Goal: Information Seeking & Learning: Learn about a topic

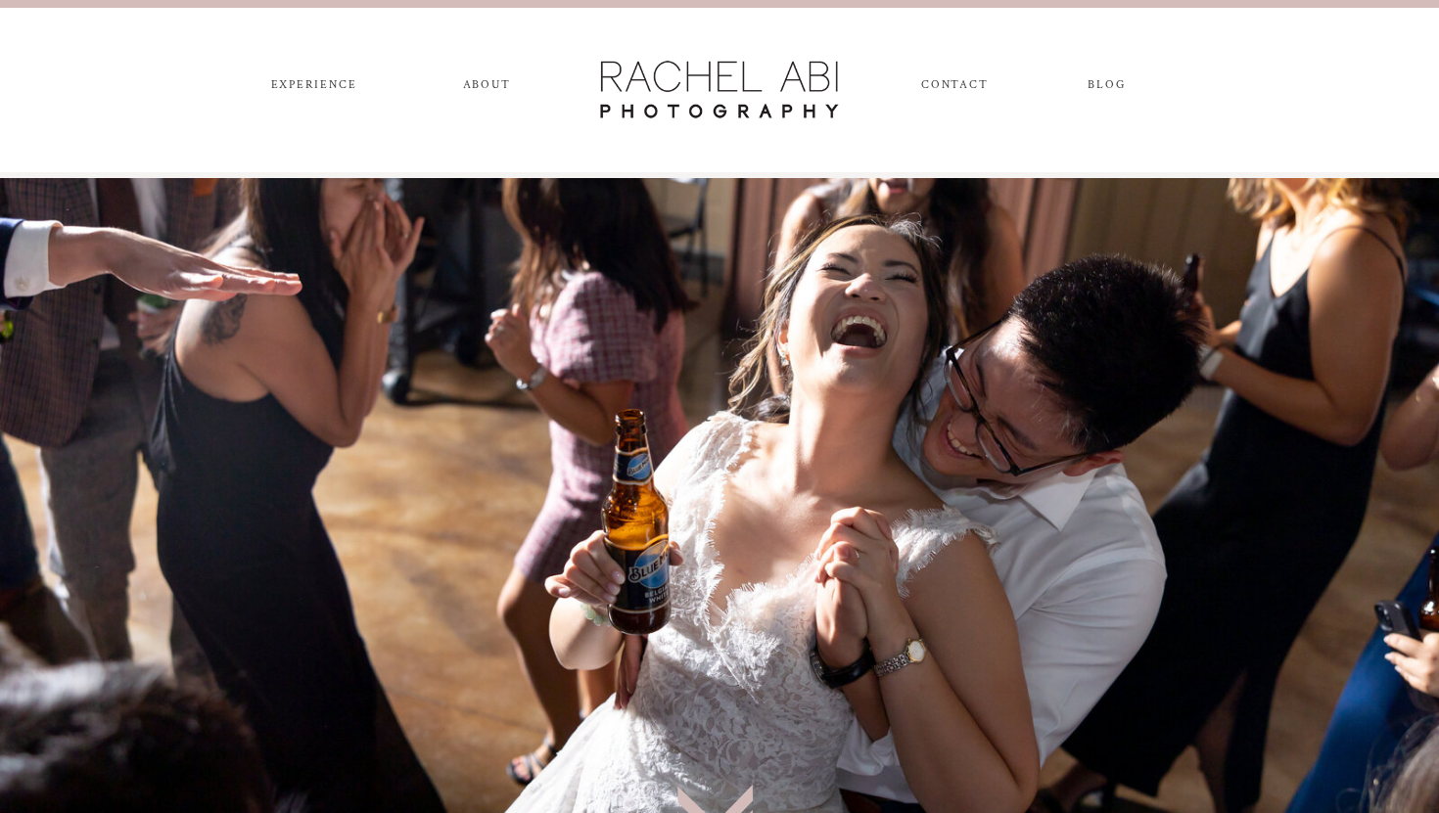
click at [486, 78] on nav "ABOUT" at bounding box center [486, 89] width 55 height 22
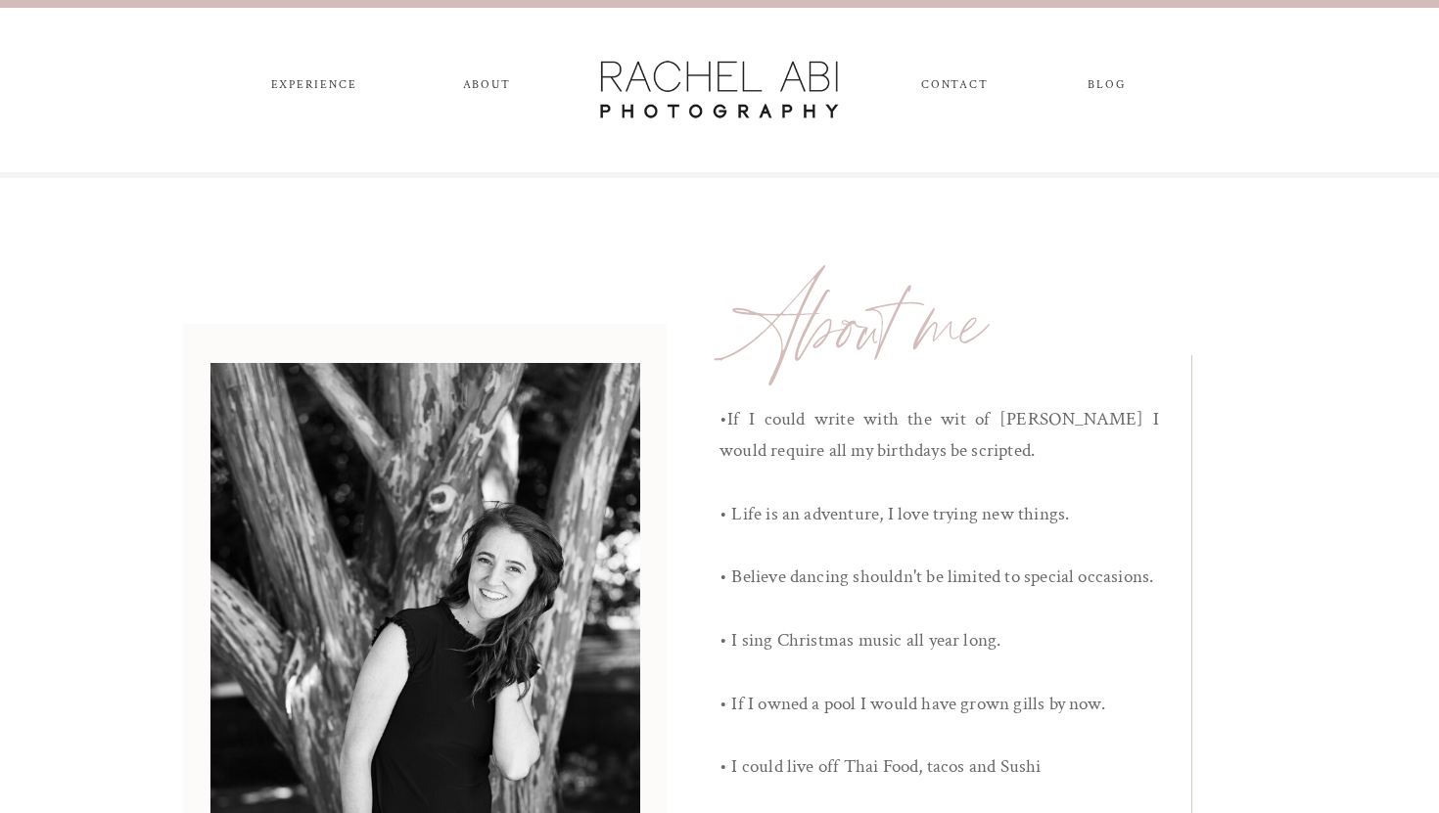
click at [811, 102] on div at bounding box center [719, 90] width 255 height 68
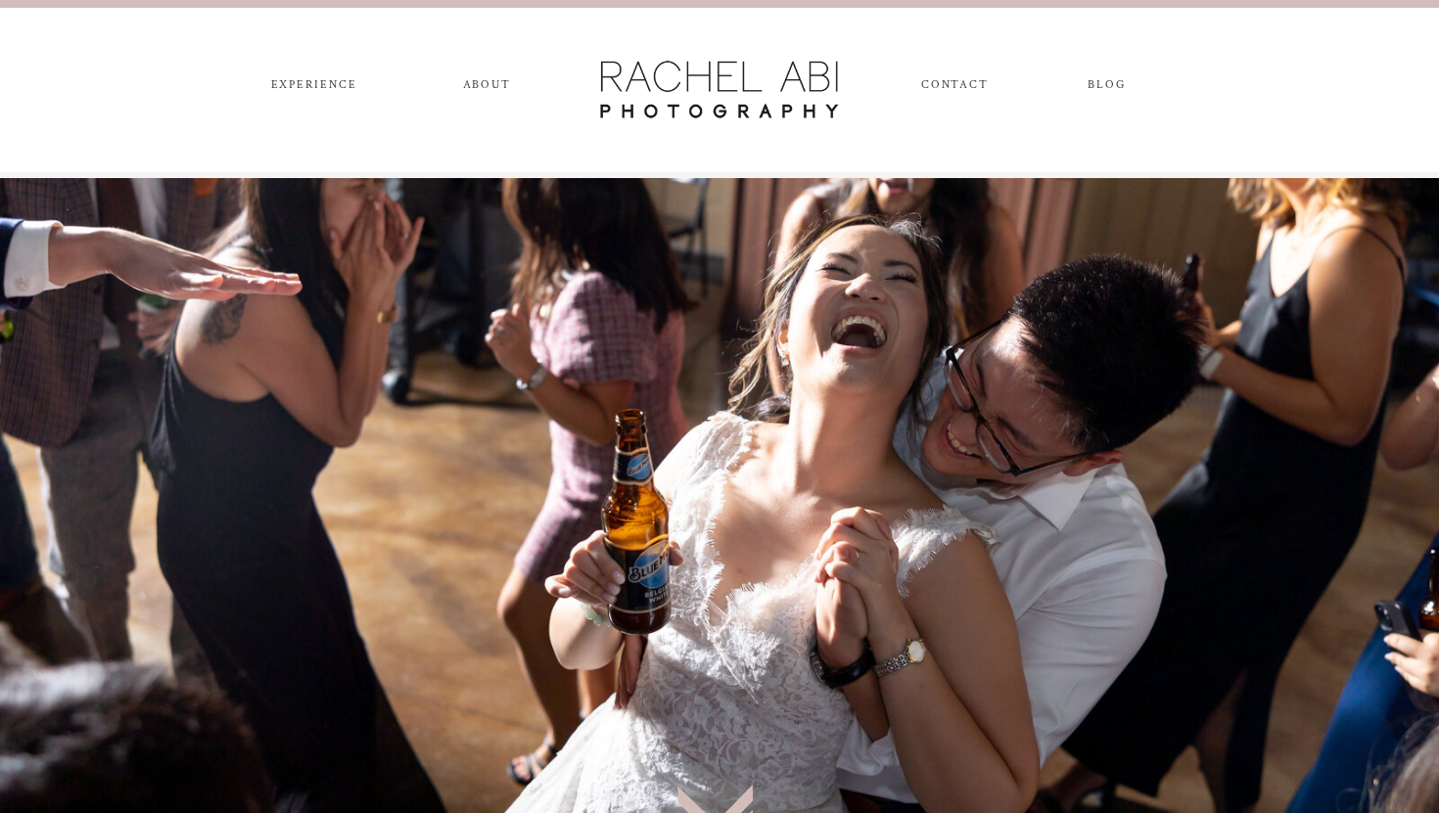
click at [1092, 78] on nav "blog" at bounding box center [1106, 89] width 71 height 22
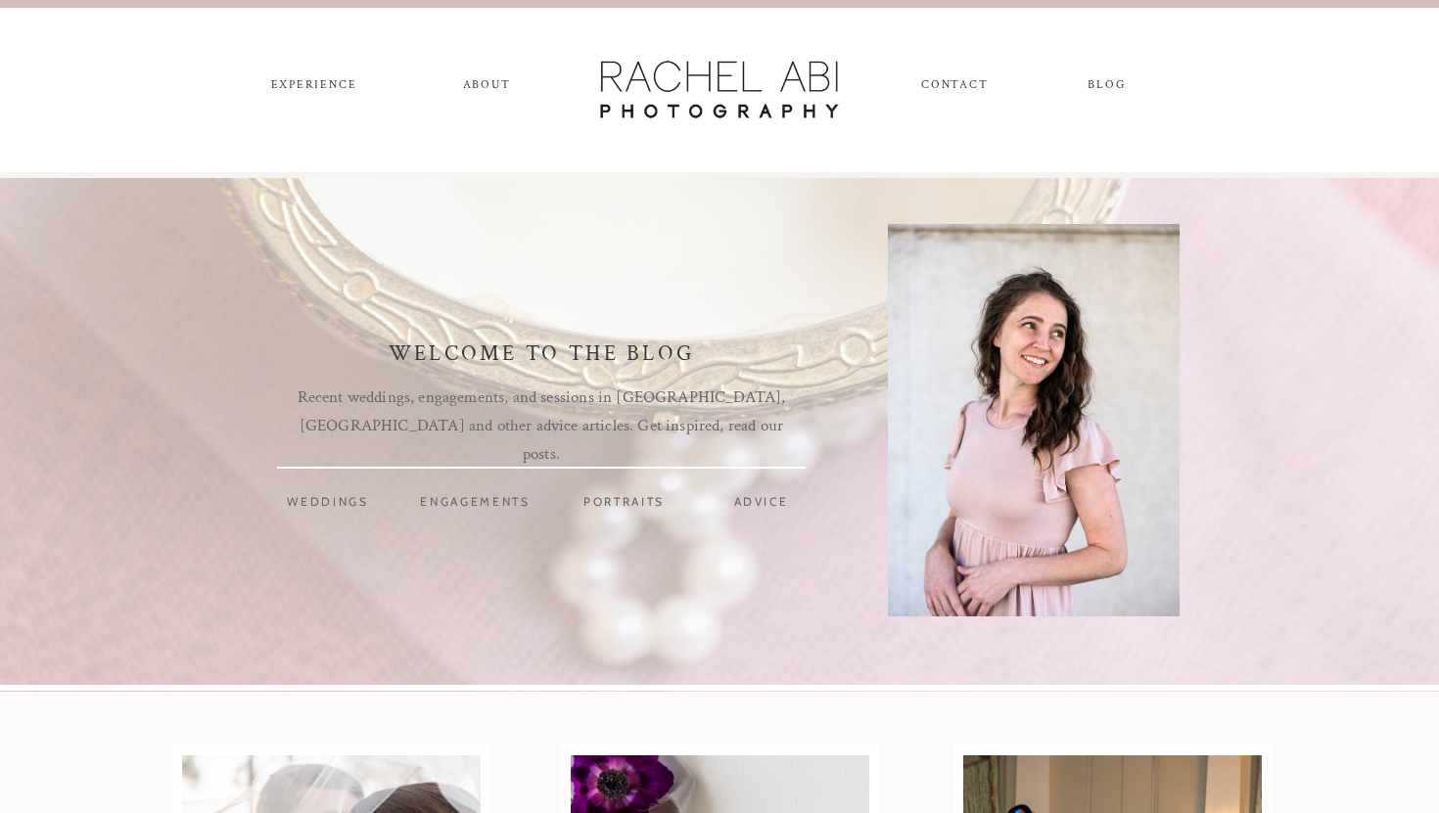
click at [344, 502] on nav "weddings" at bounding box center [328, 504] width 94 height 22
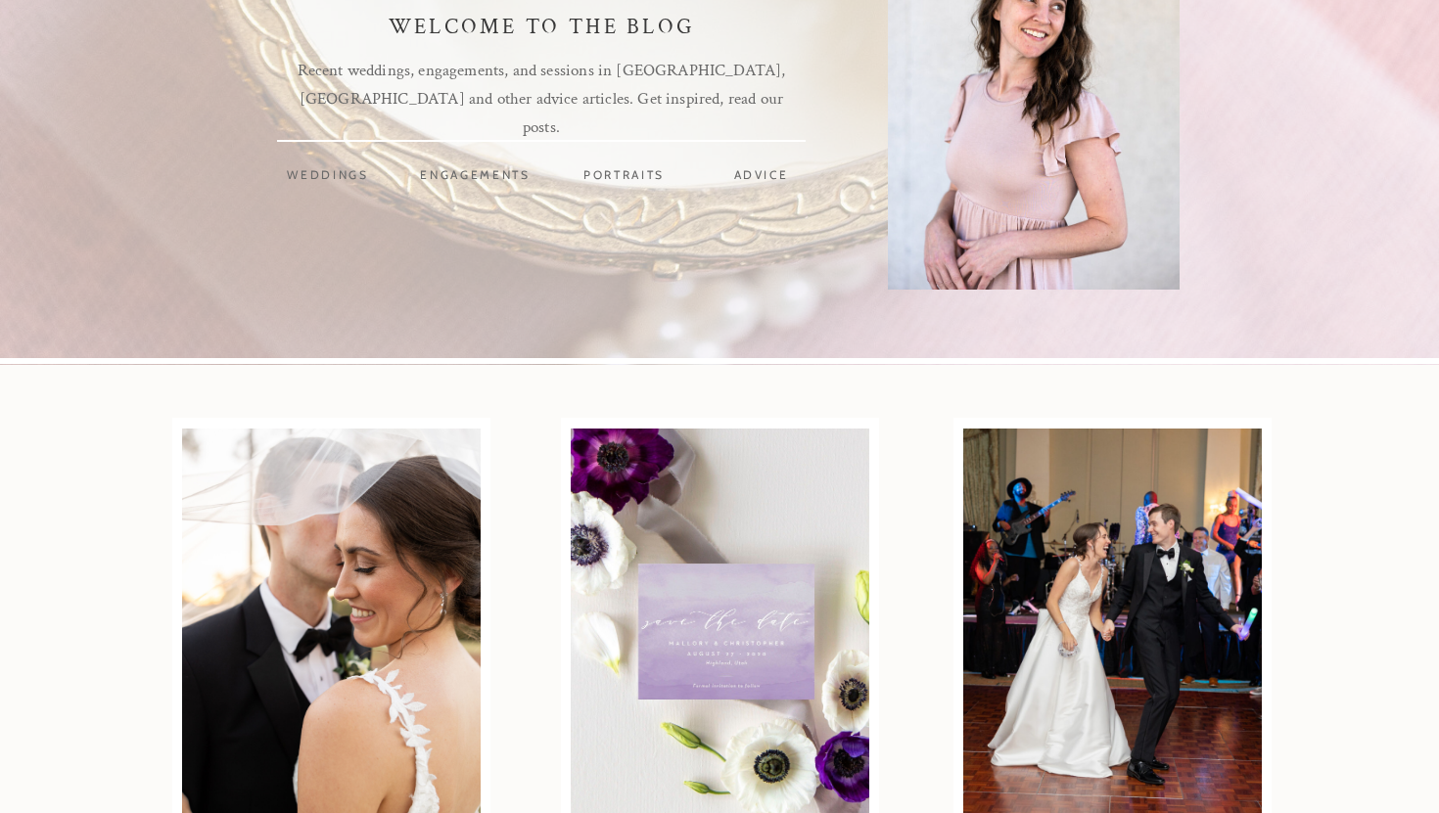
scroll to position [390, 0]
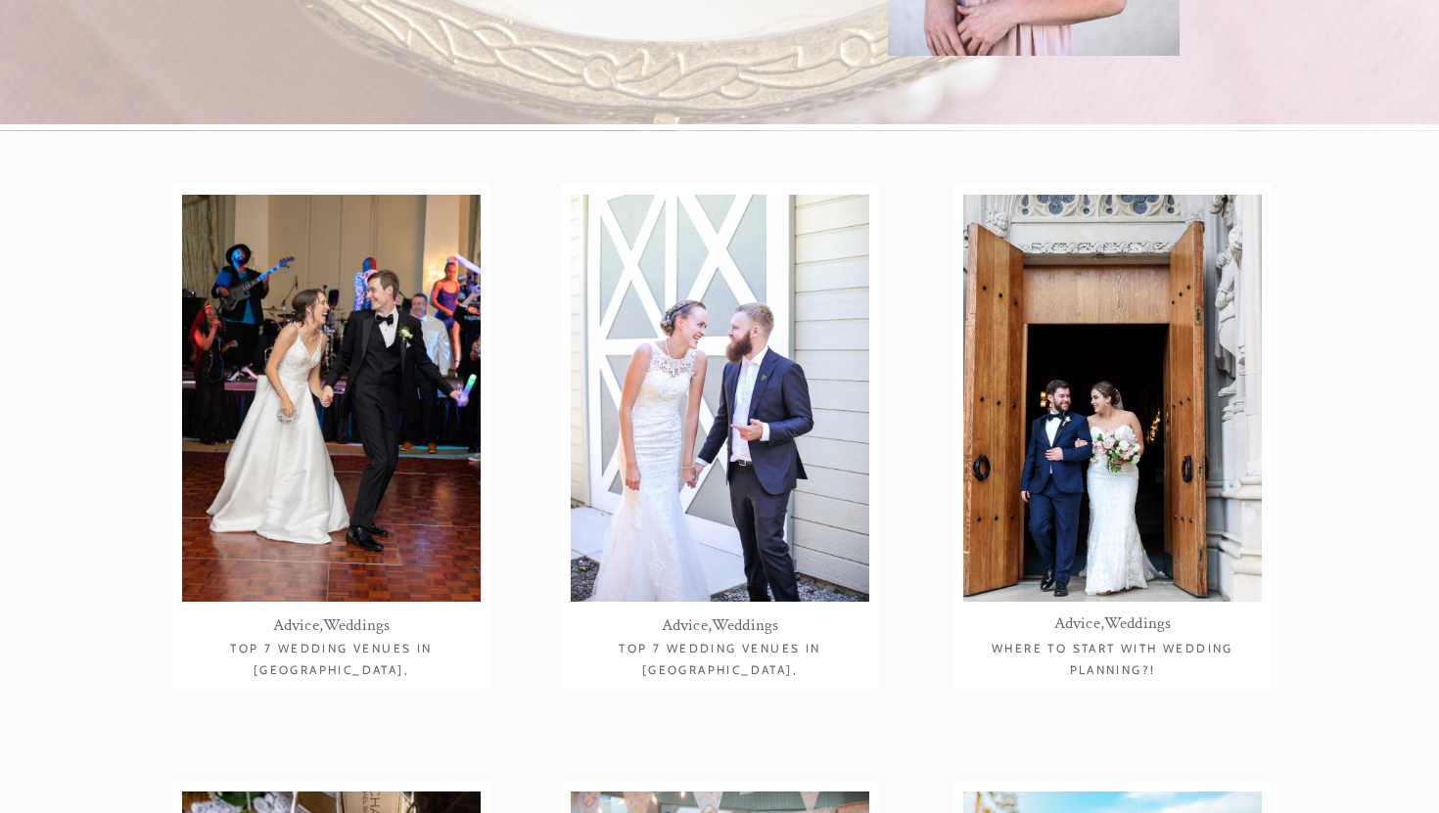
scroll to position [602, 0]
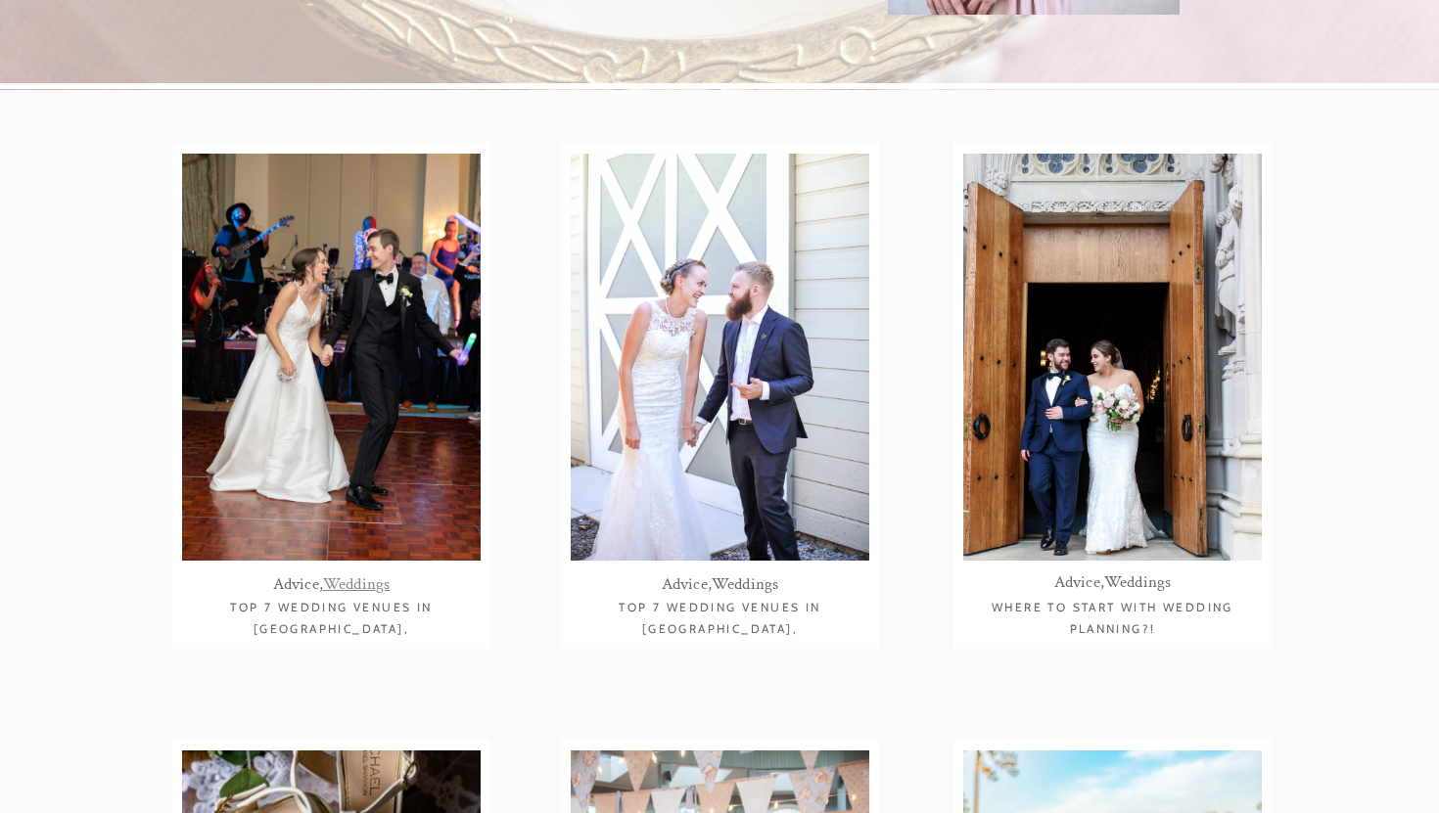
click at [340, 577] on link "Weddings" at bounding box center [356, 584] width 67 height 22
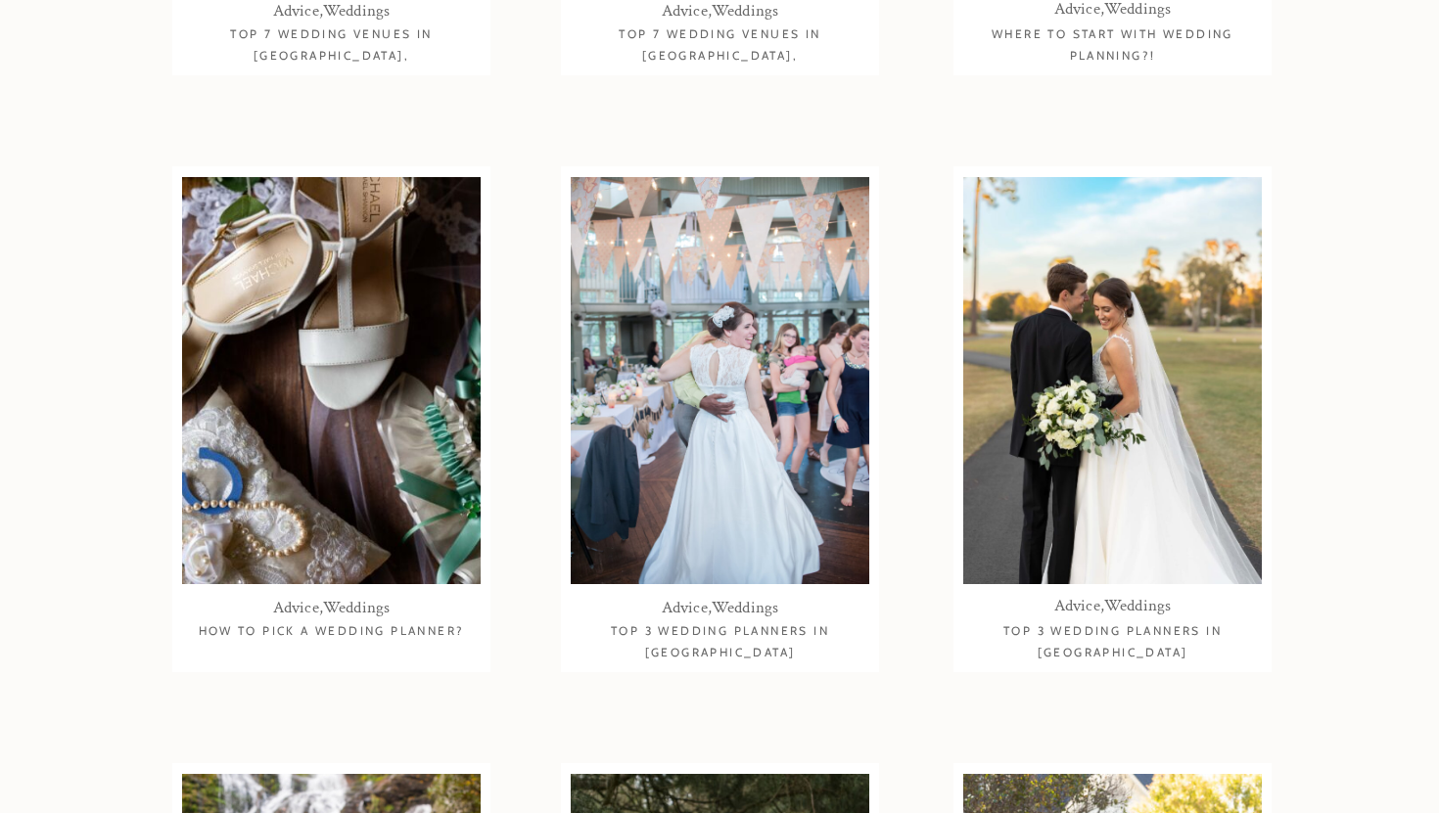
scroll to position [1214, 0]
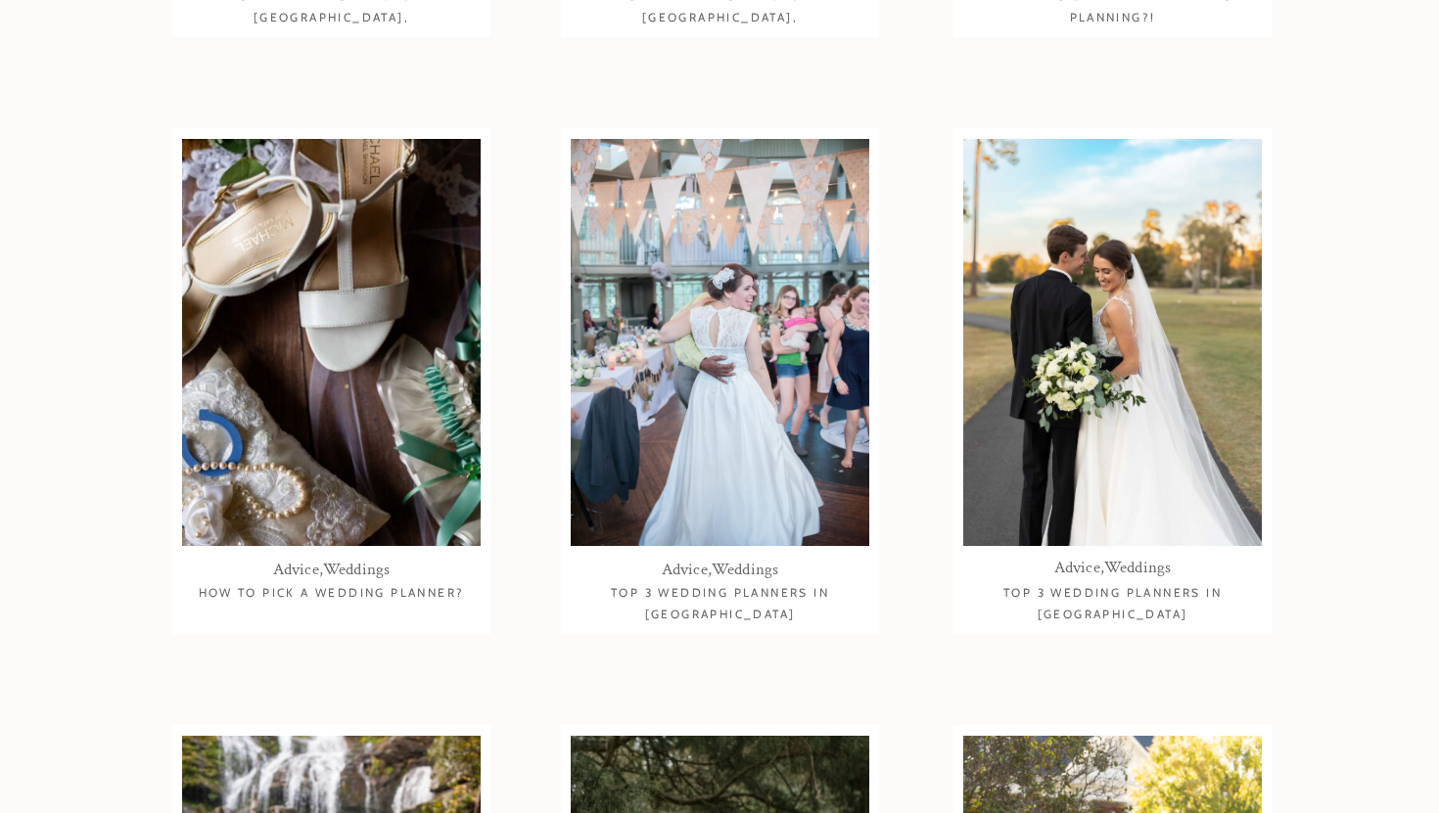
click at [637, 292] on img at bounding box center [720, 342] width 298 height 407
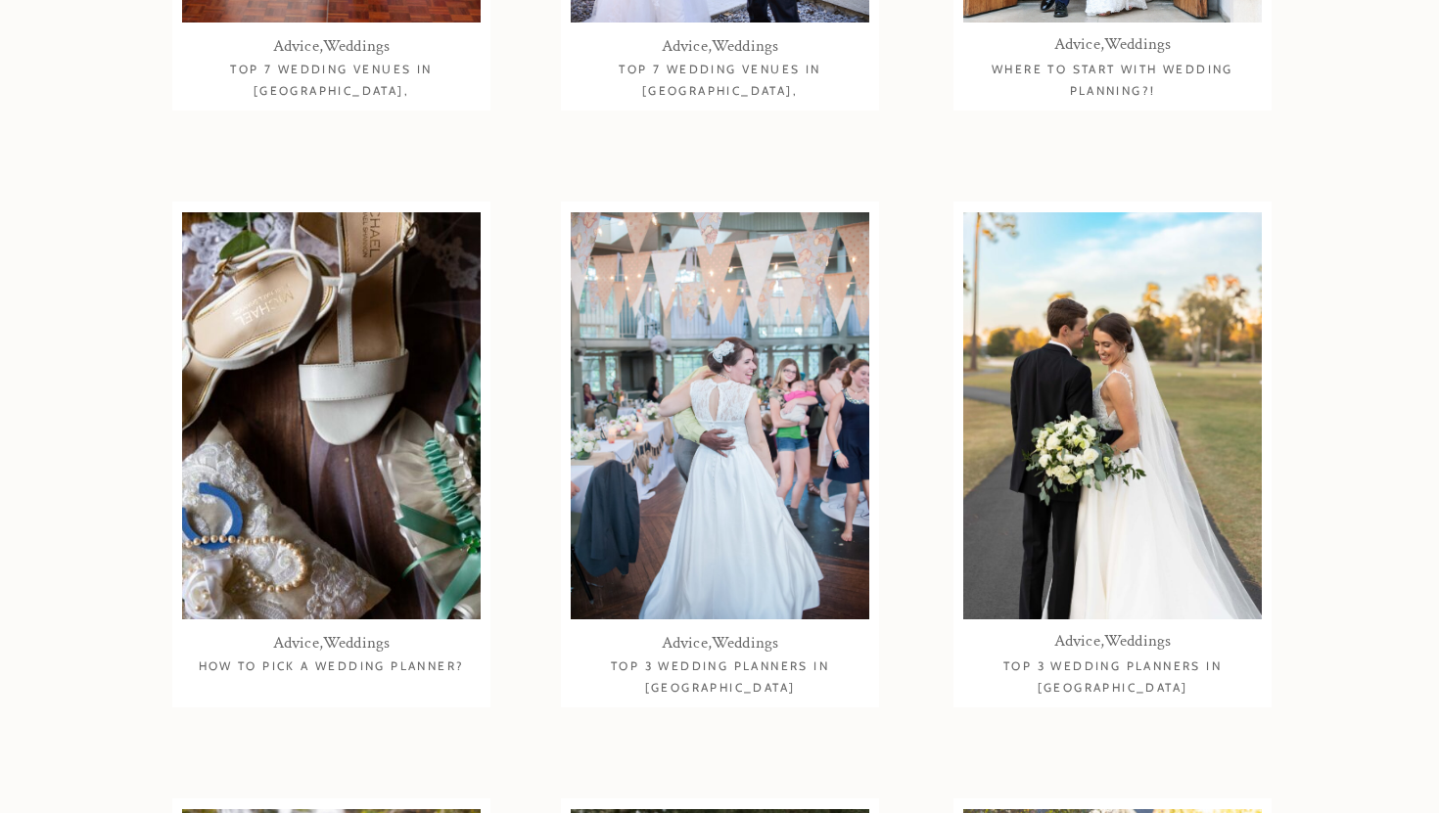
scroll to position [0, 0]
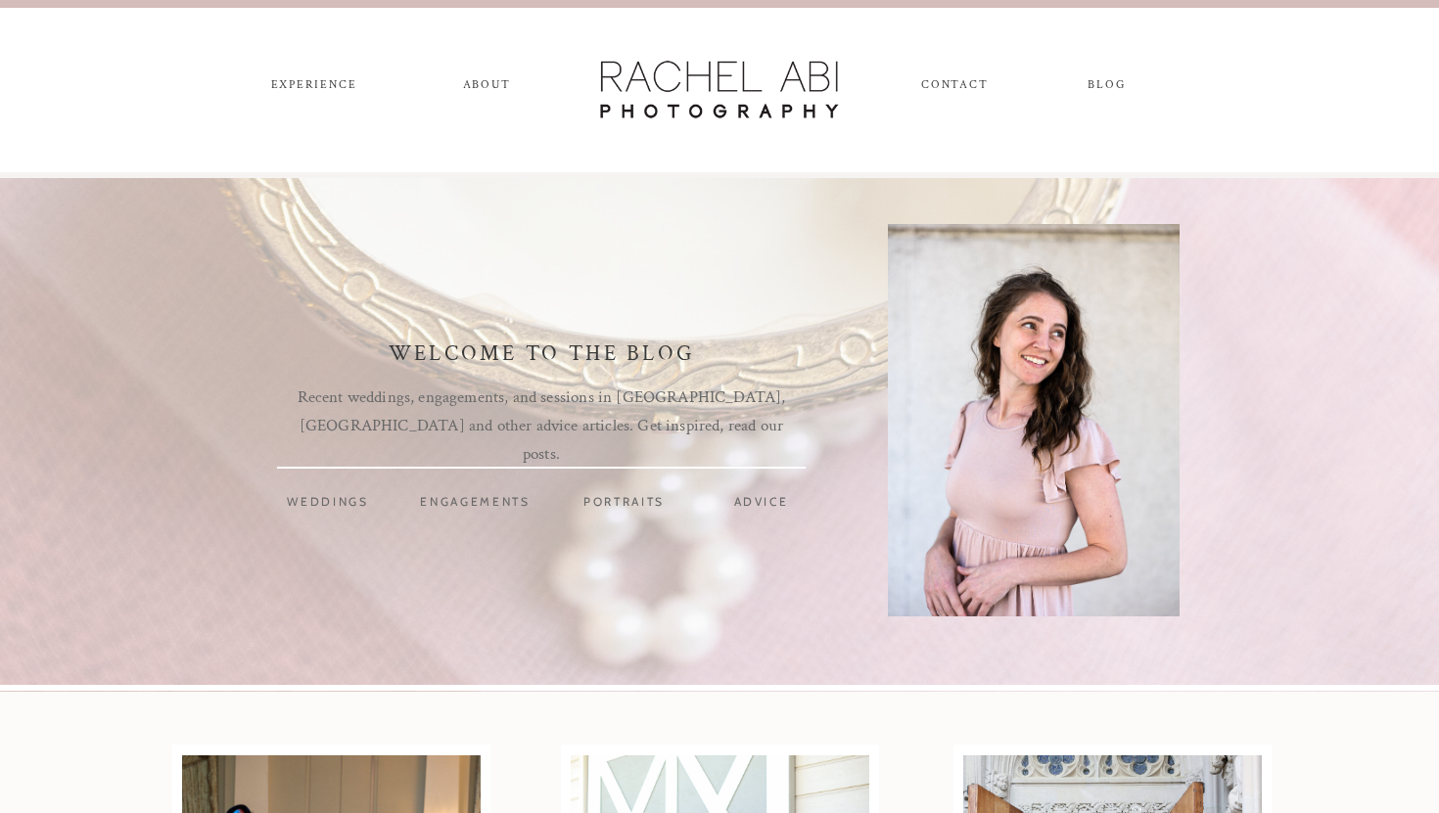
click at [638, 506] on nav "portraits" at bounding box center [624, 504] width 115 height 22
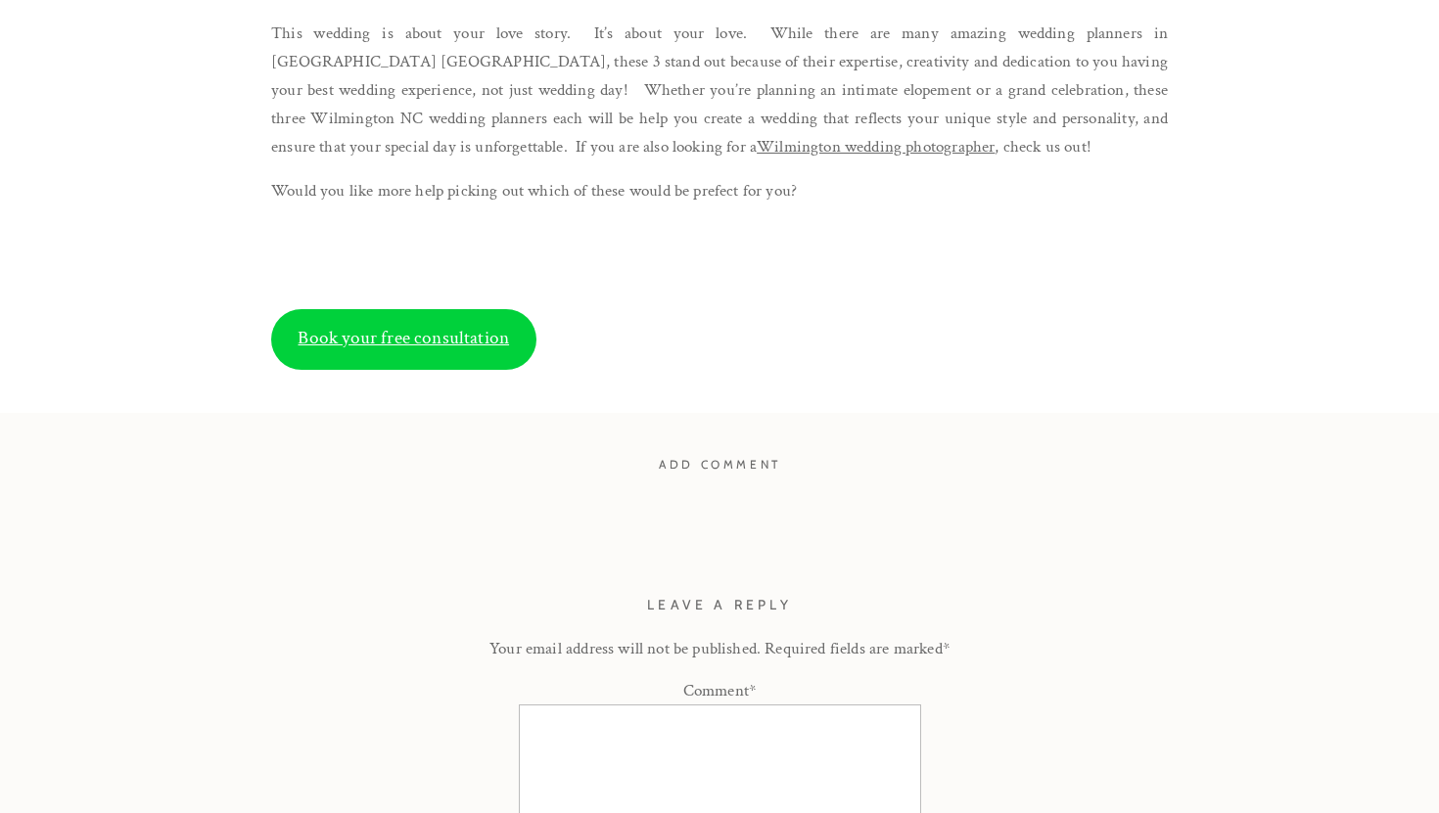
scroll to position [4297, 0]
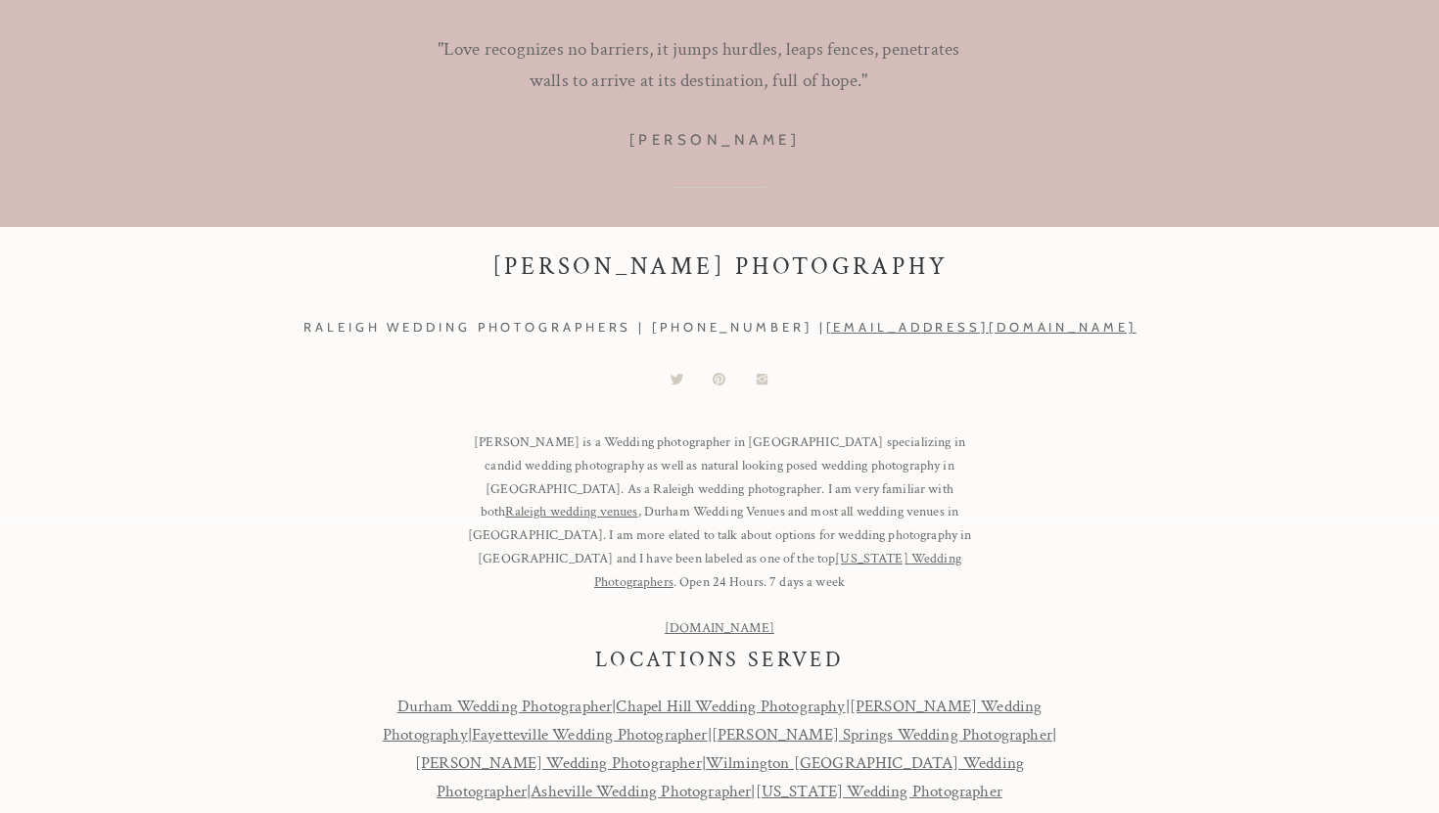
scroll to position [9318, 0]
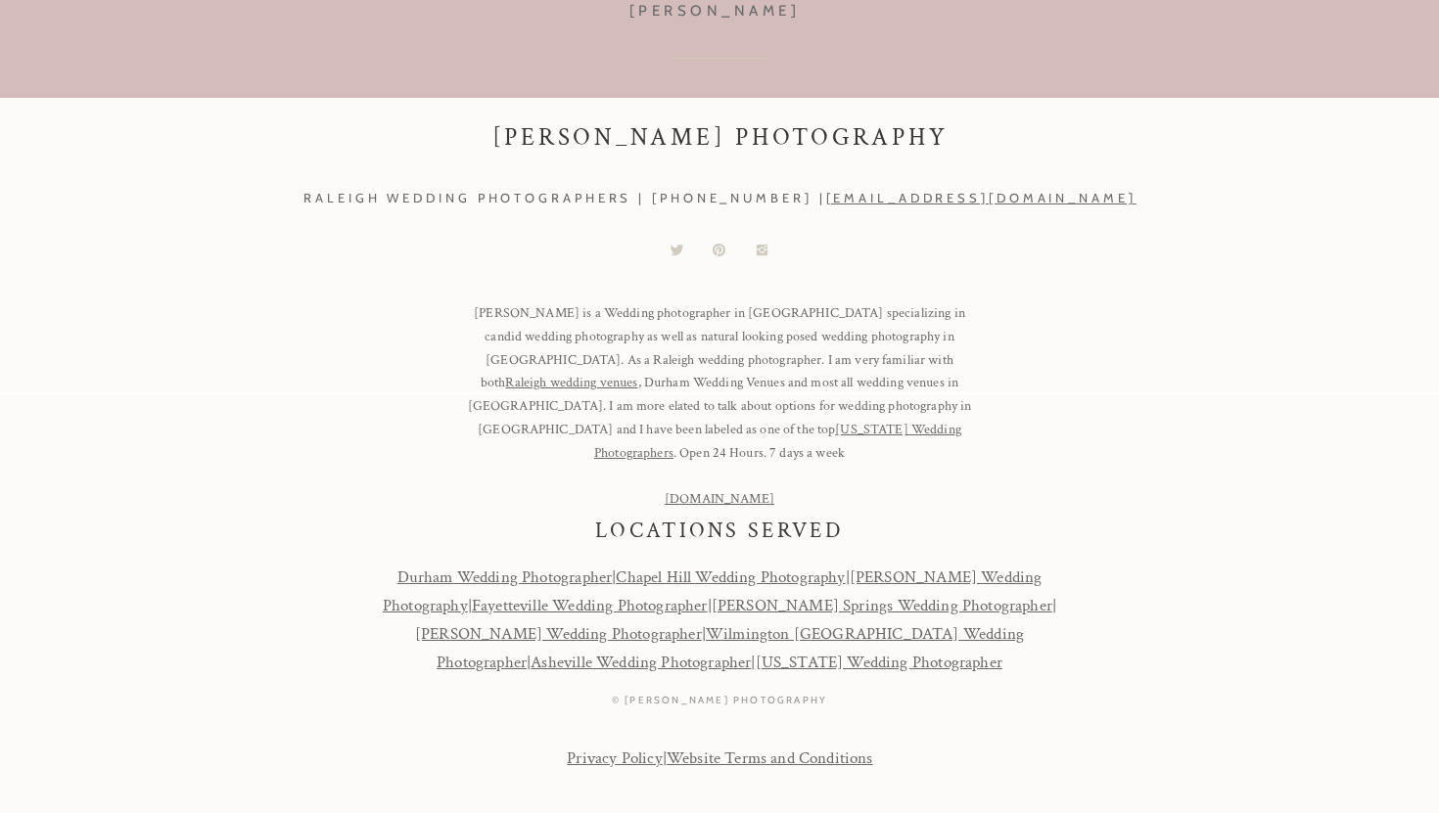
click at [766, 252] on icon at bounding box center [761, 250] width 11 height 11
